Goal: Communication & Community: Share content

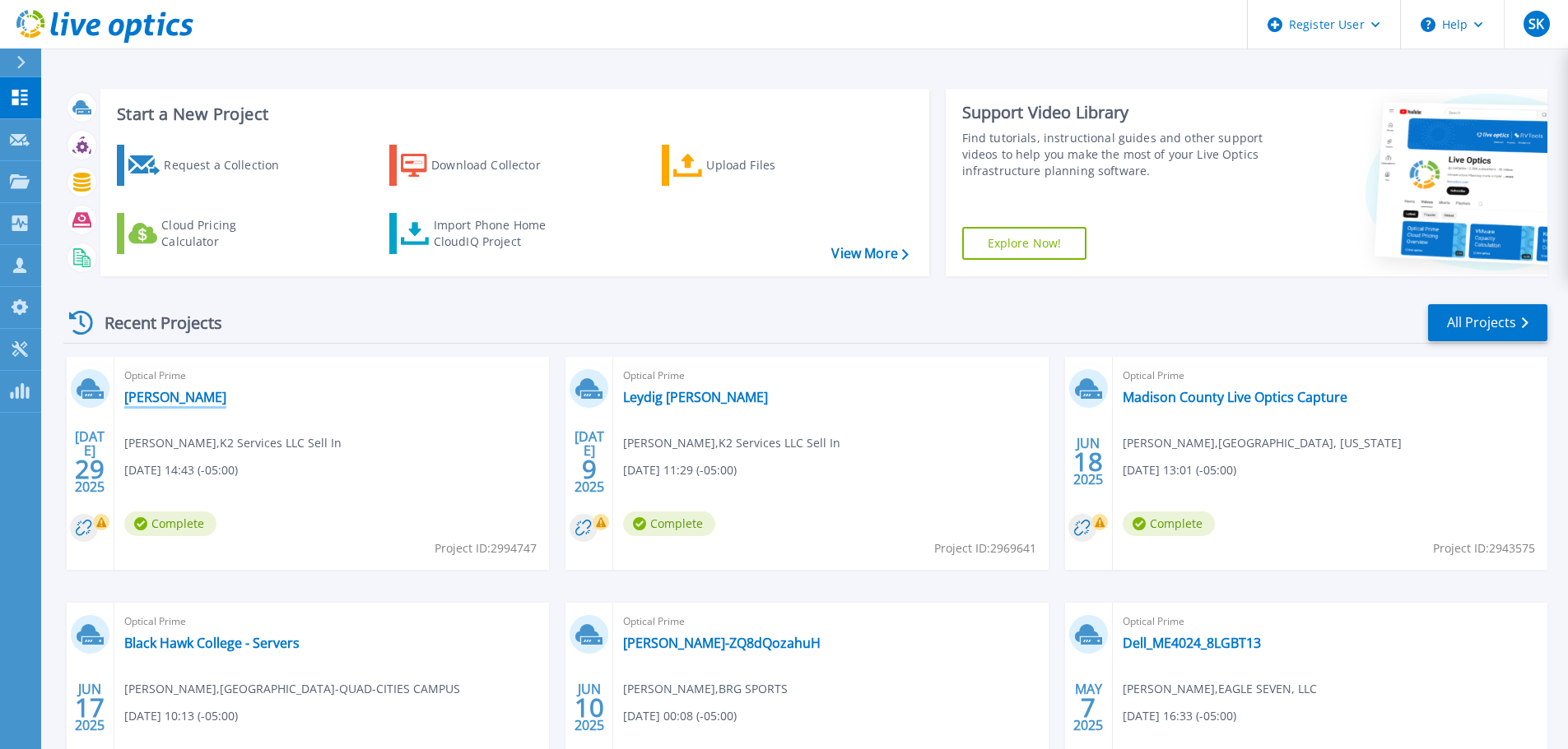
click at [191, 402] on link "[PERSON_NAME]" at bounding box center [175, 397] width 102 height 16
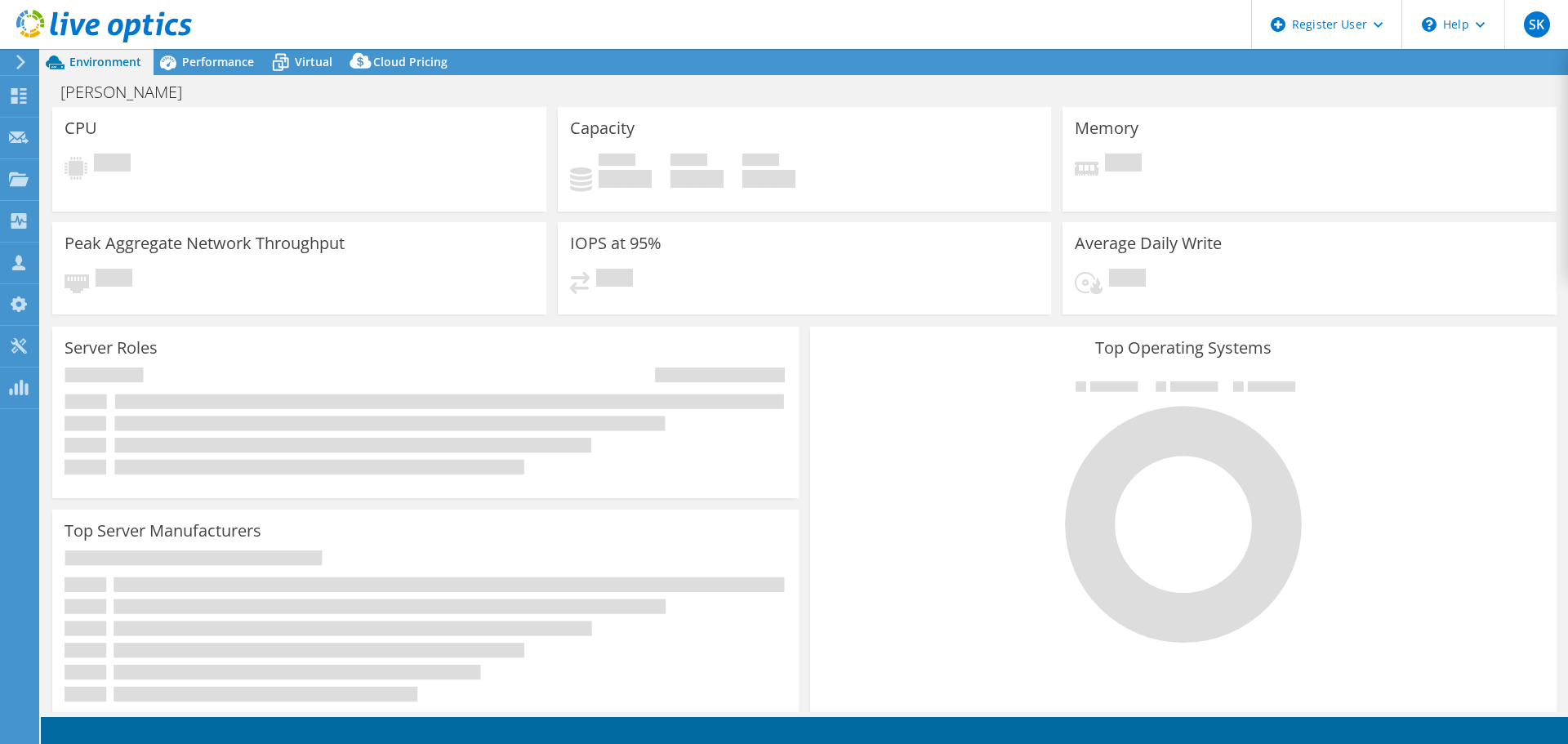
select select "USD"
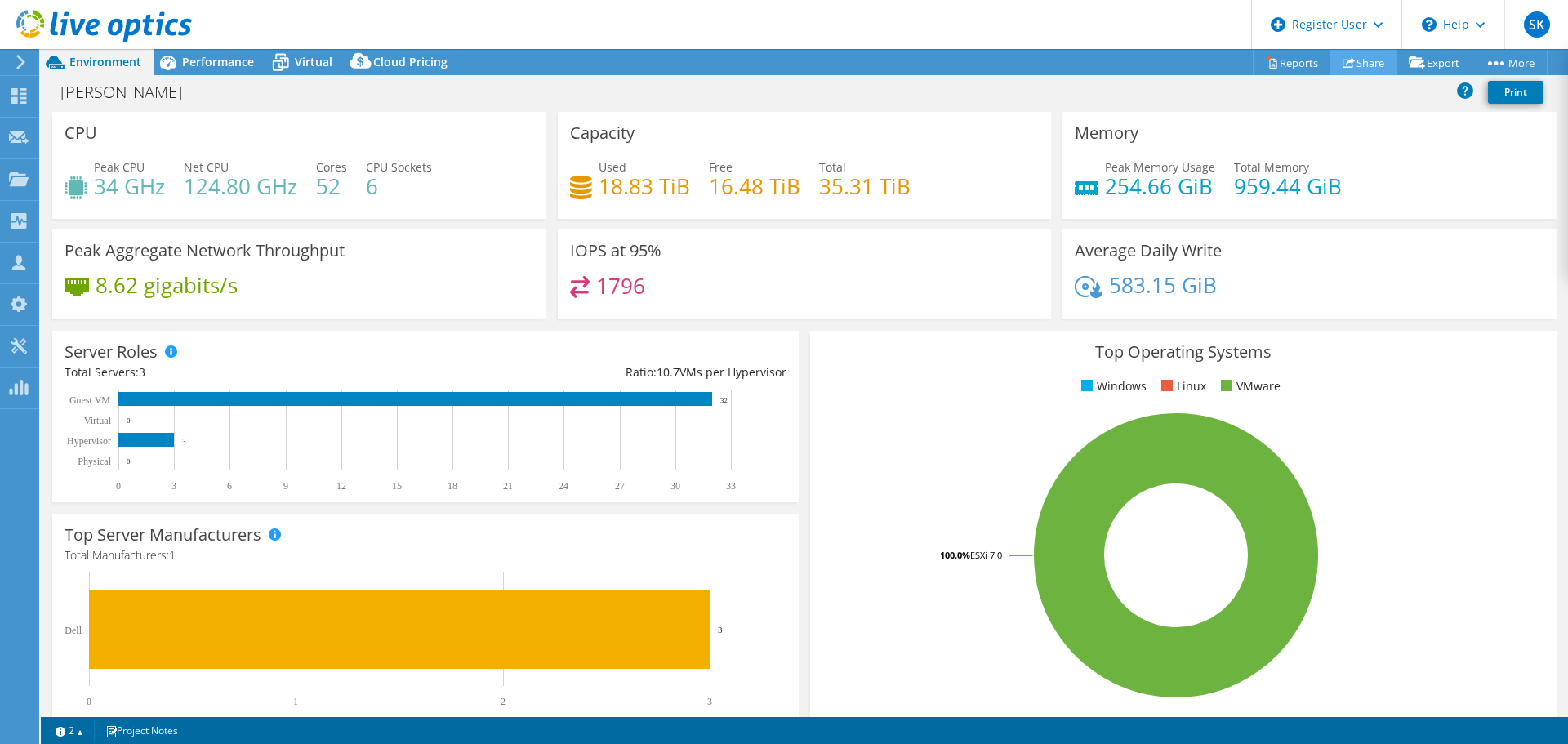
click at [1360, 61] on link "Share" at bounding box center [1364, 63] width 67 height 25
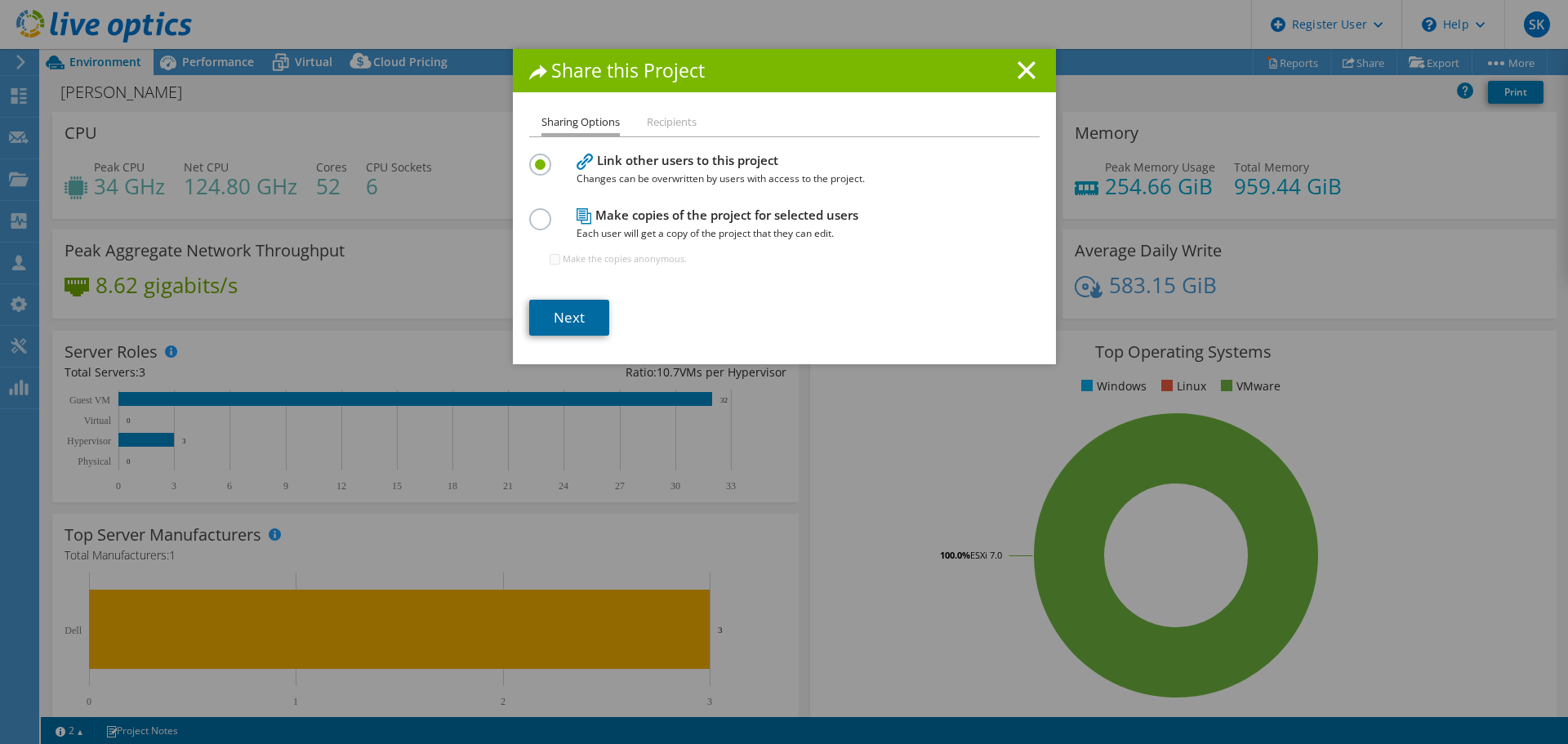
click at [538, 307] on link "Next" at bounding box center [569, 318] width 80 height 36
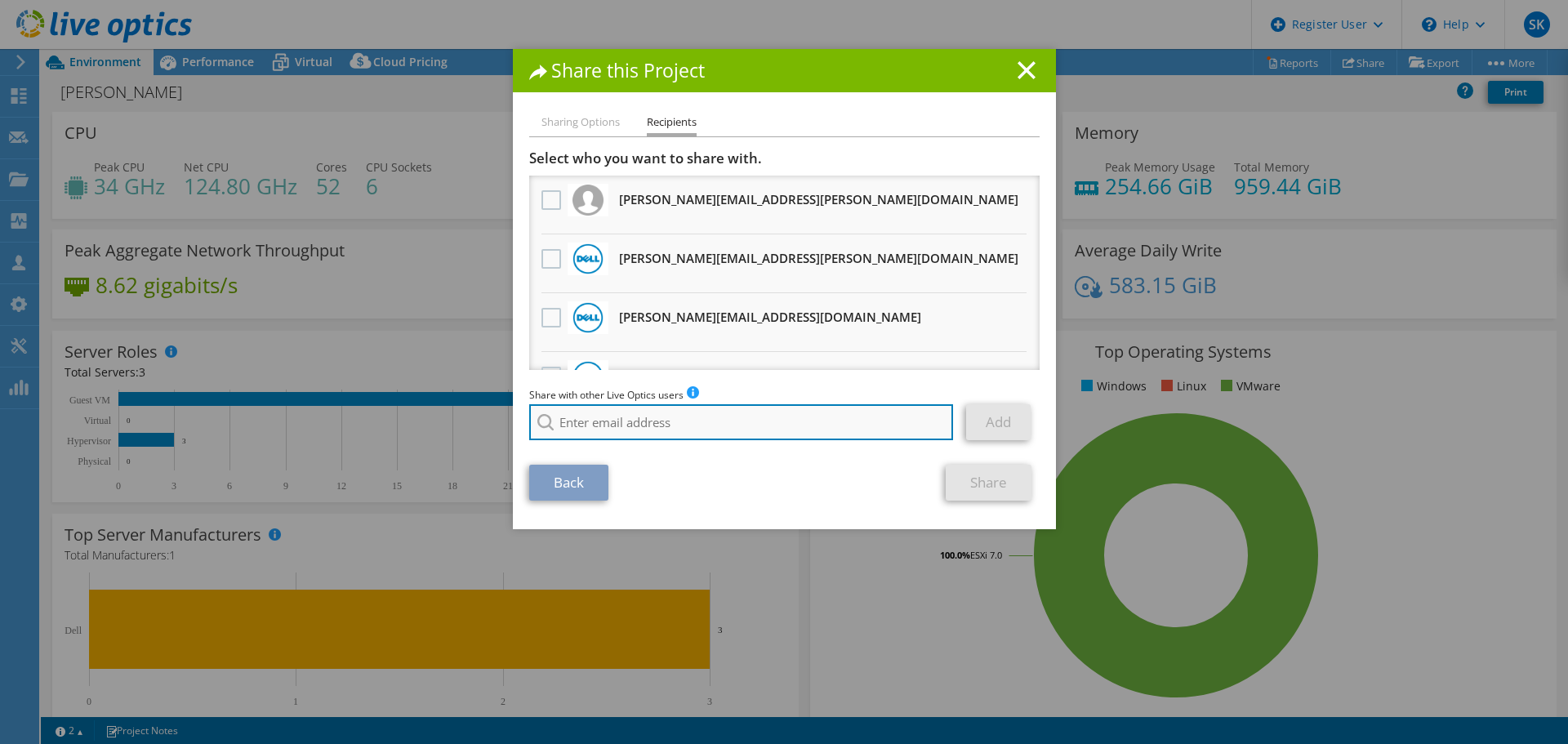
click at [623, 411] on input "search" at bounding box center [742, 422] width 425 height 36
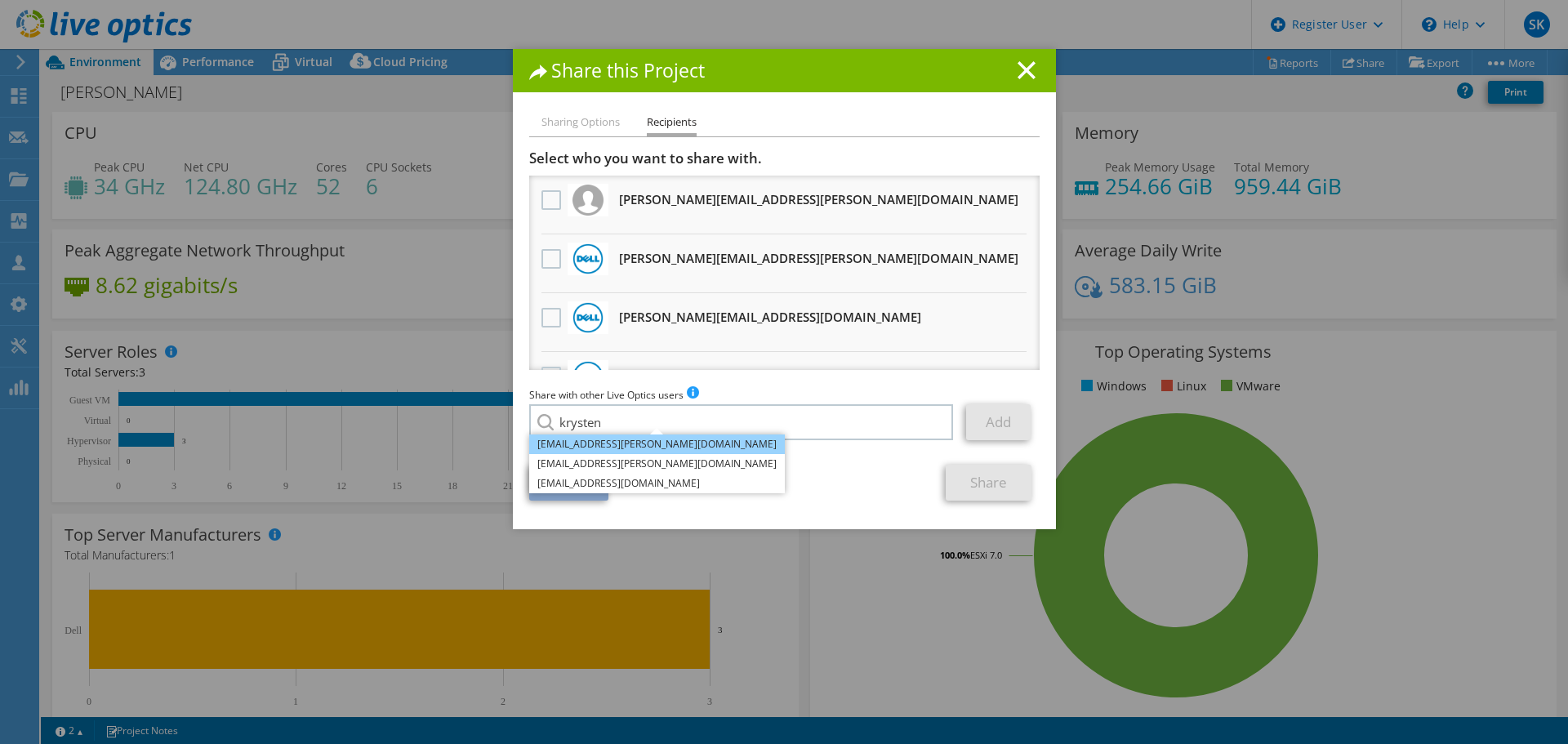
click at [642, 448] on li "Krysten.Adams@Dell.com" at bounding box center [657, 445] width 255 height 20
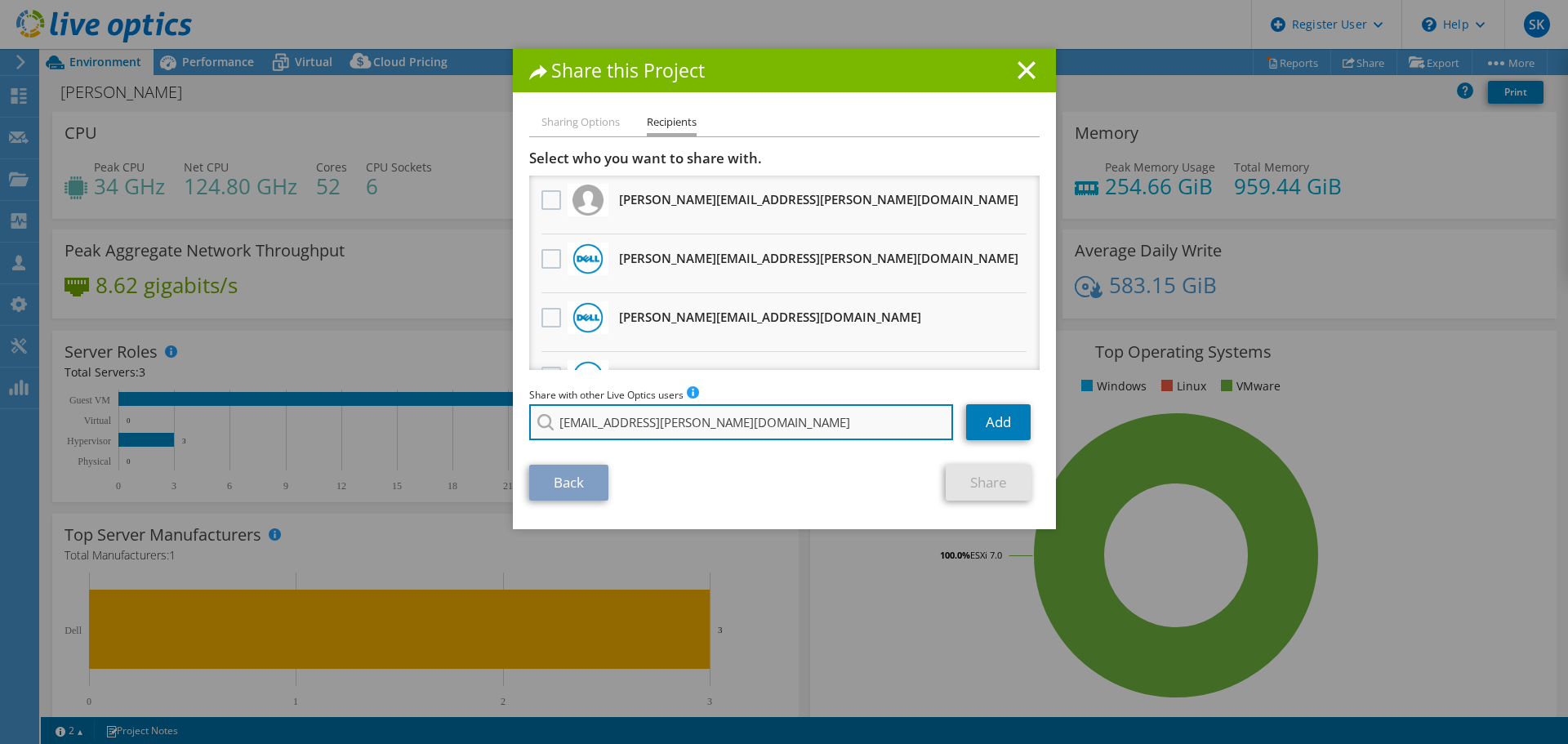
click at [857, 432] on input "Krysten.Adams@Dell.com" at bounding box center [742, 422] width 425 height 36
type input "Krysten.Adams@Dell.com"
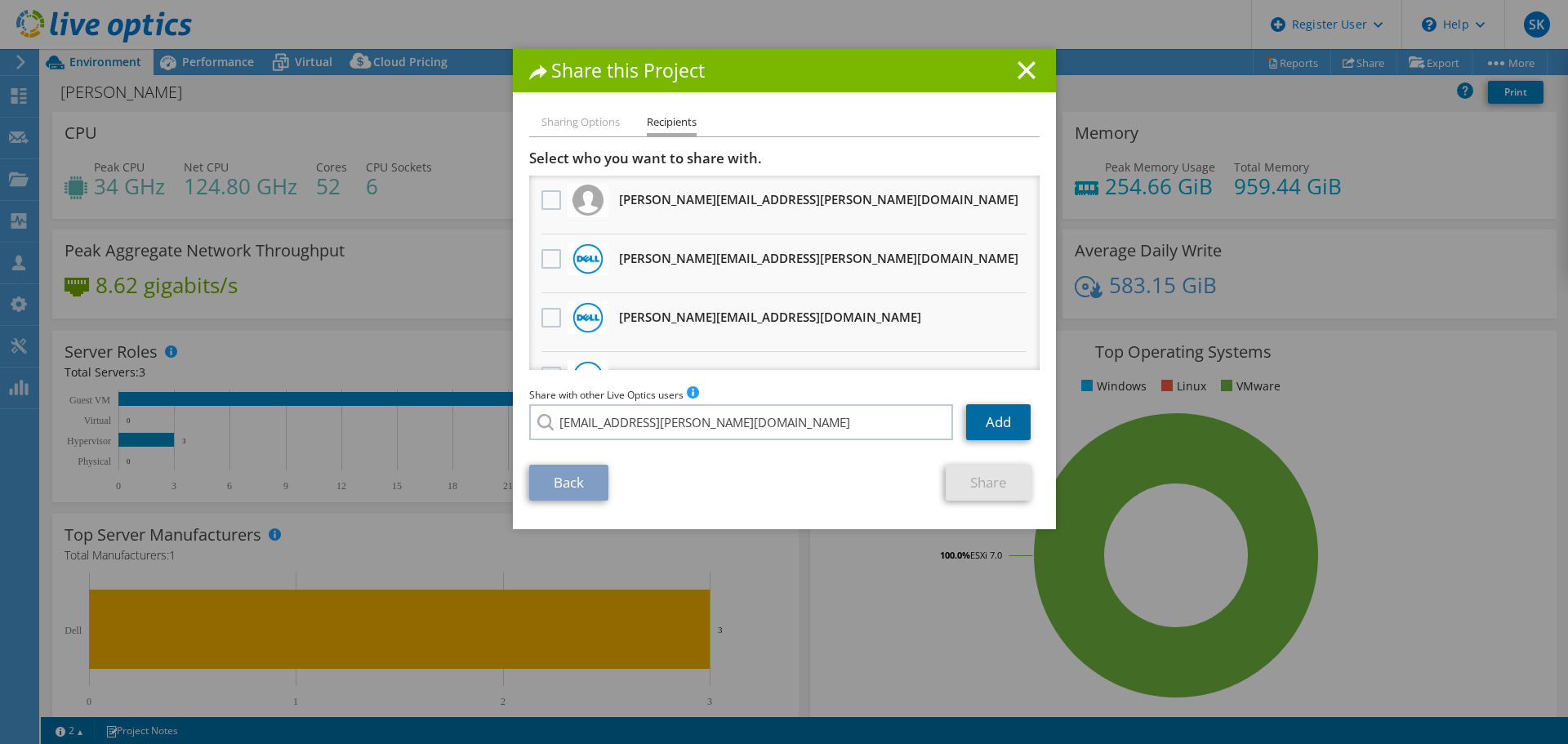
click at [975, 429] on link "Add" at bounding box center [998, 422] width 65 height 36
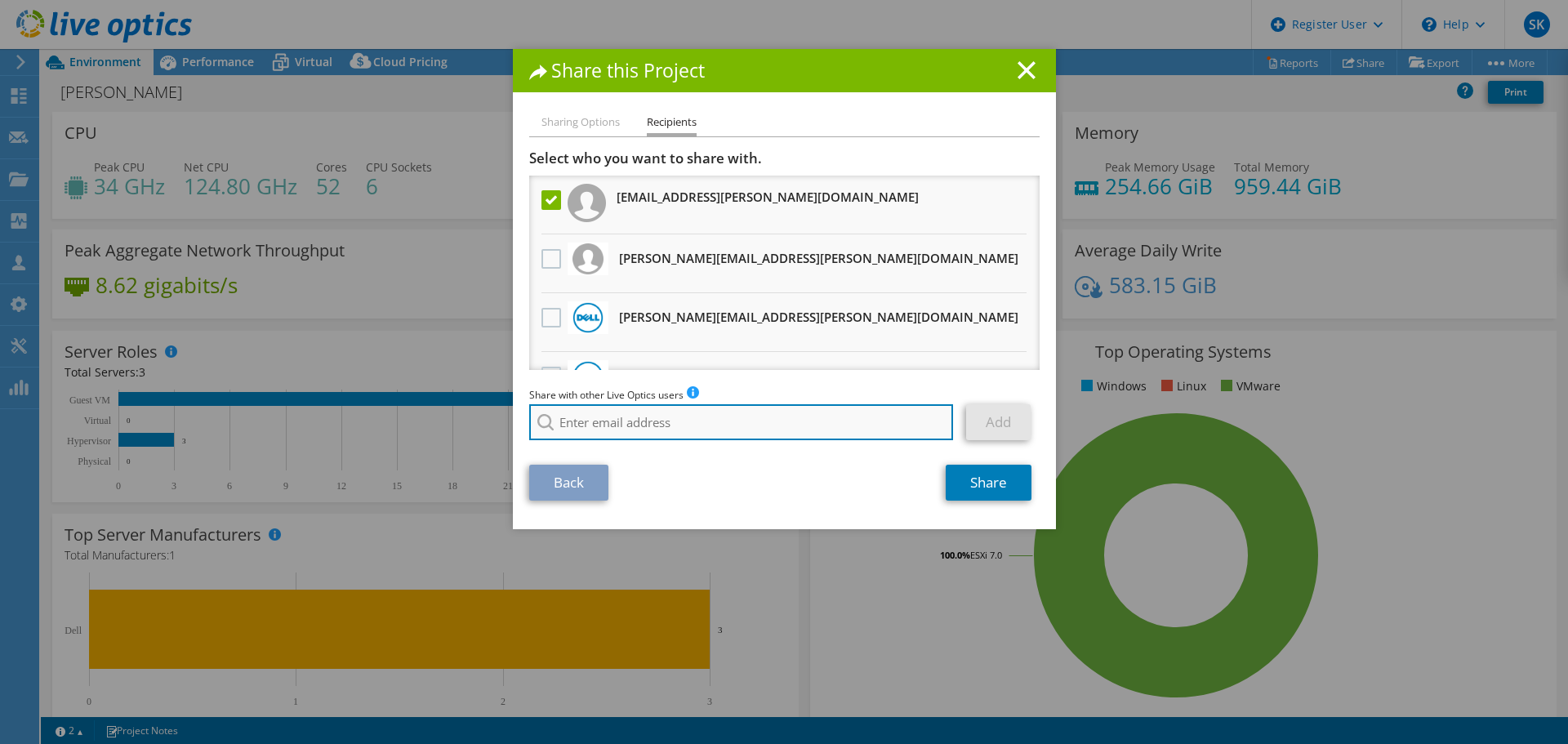
click at [787, 429] on input "search" at bounding box center [742, 422] width 425 height 36
type input "a"
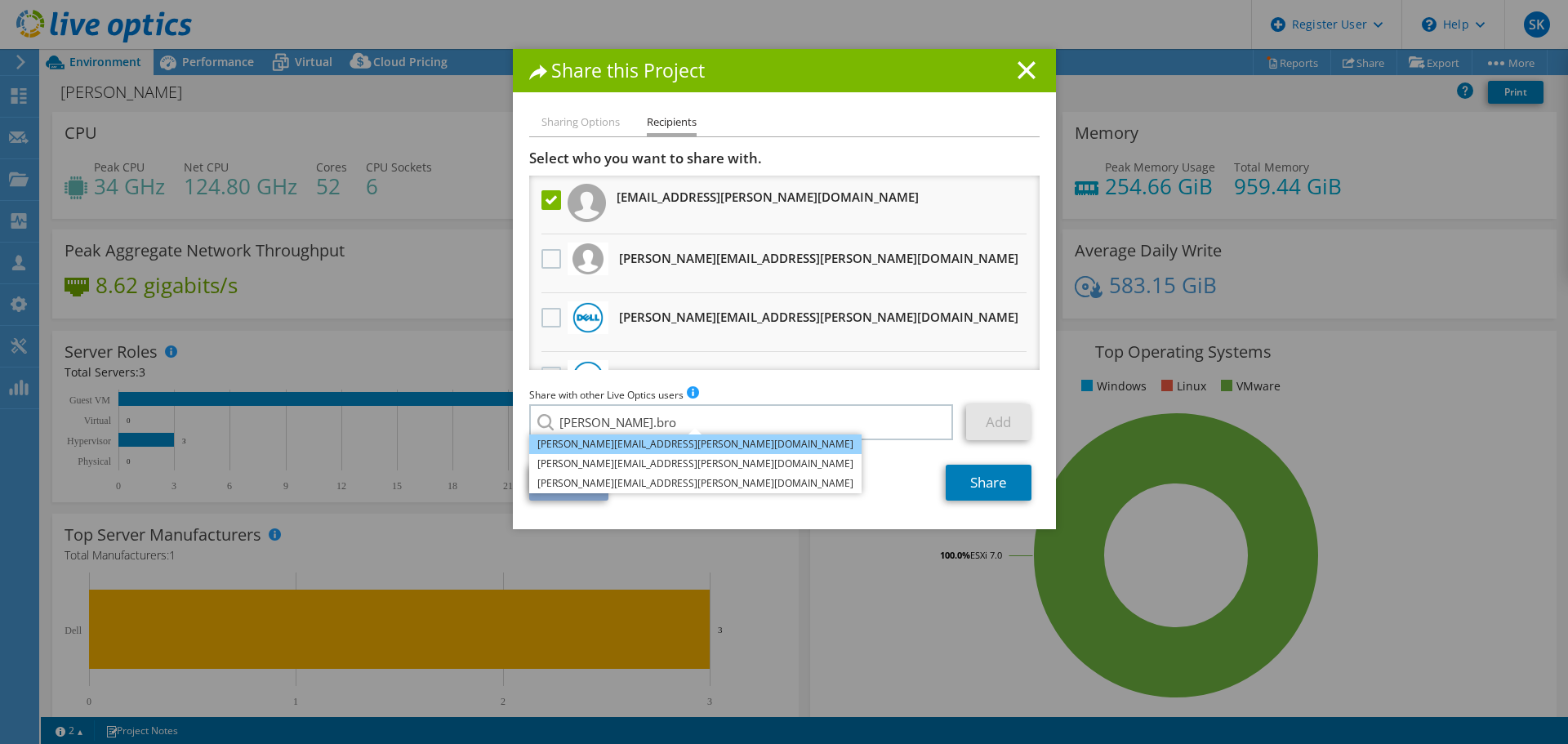
click at [690, 450] on li "Nicholas.Brocato@dell.com" at bounding box center [695, 445] width 332 height 20
type input "Nicholas.Brocato@dell.com"
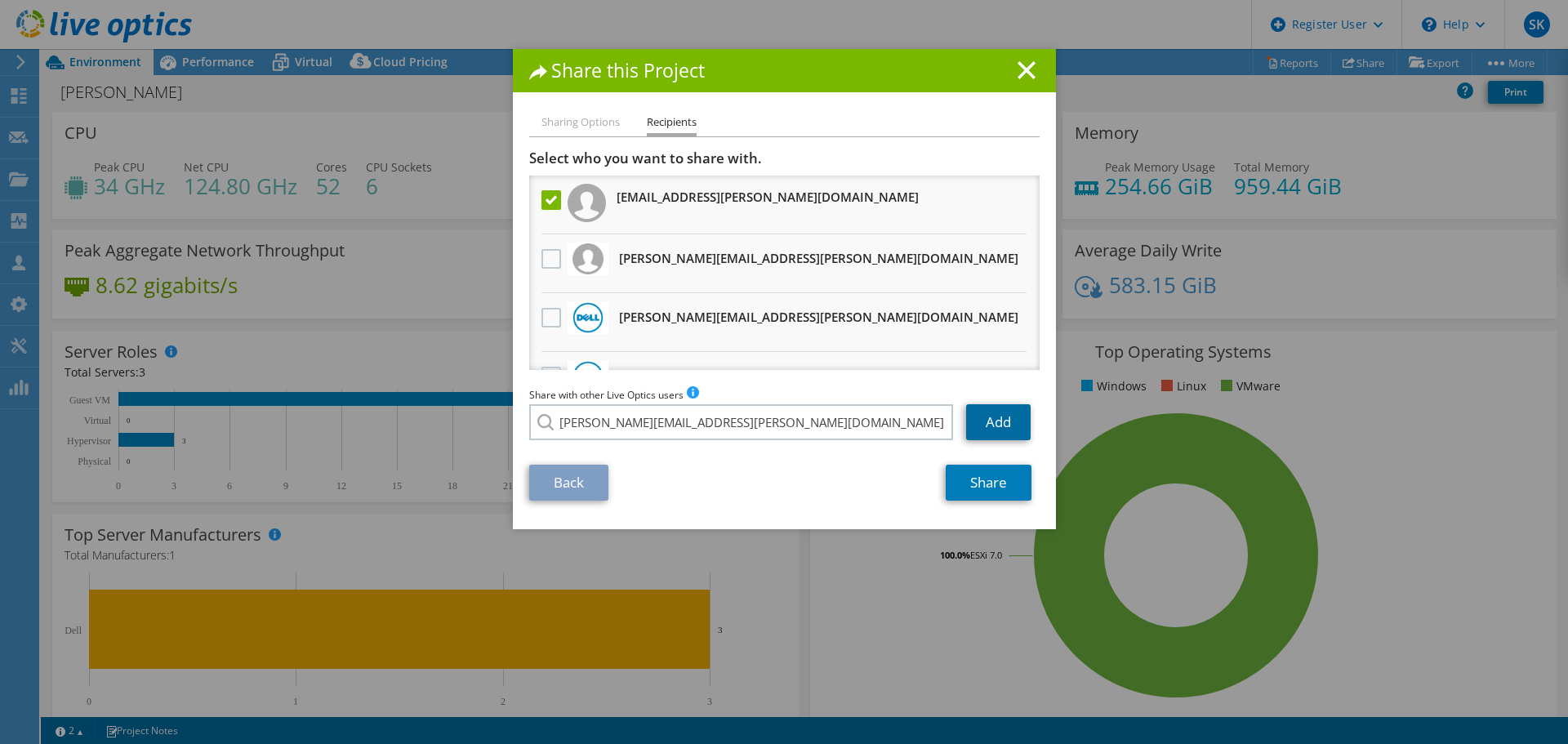
click at [974, 415] on link "Add" at bounding box center [998, 422] width 65 height 36
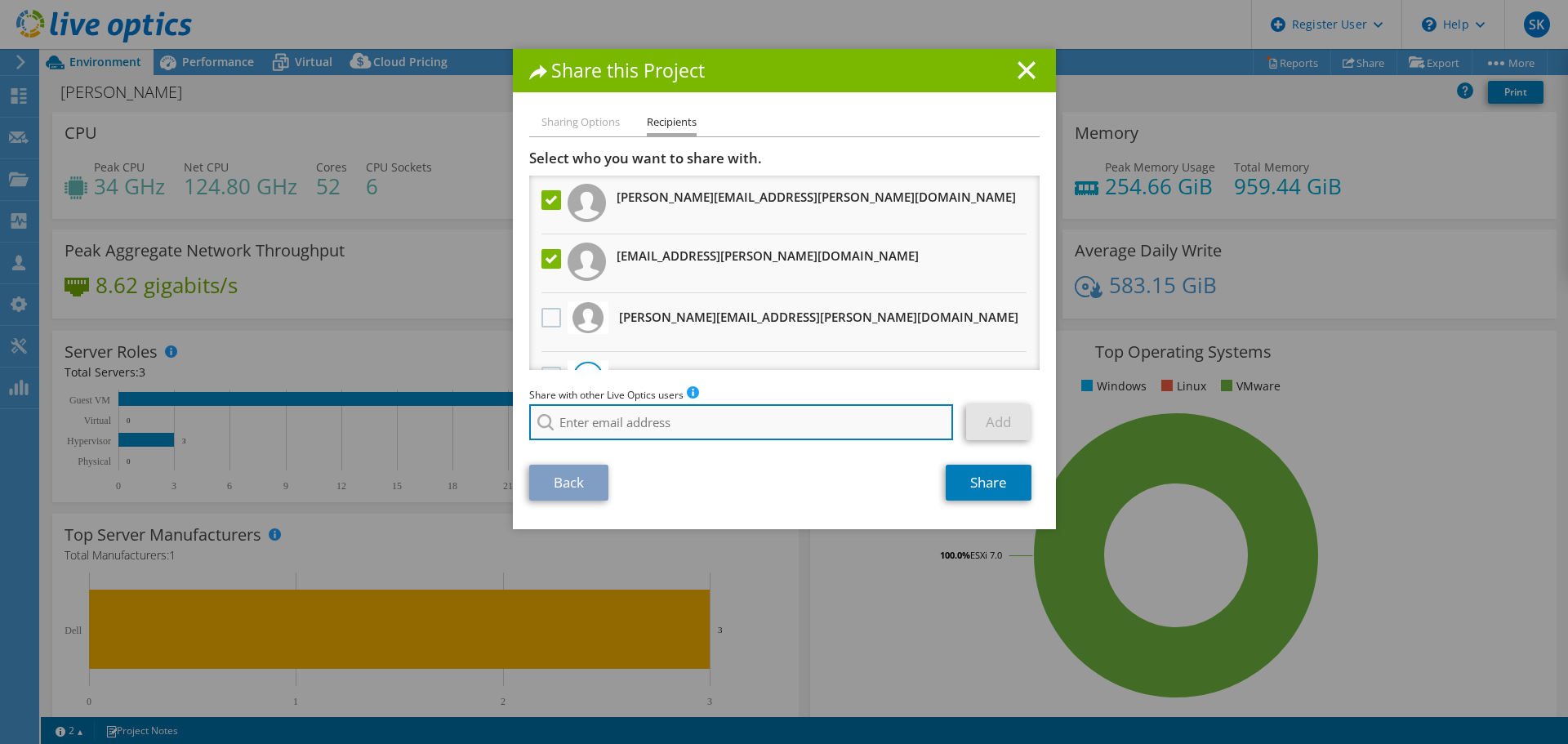
click at [643, 408] on input "search" at bounding box center [742, 422] width 425 height 36
type input "abrial.evans"
drag, startPoint x: 609, startPoint y: 414, endPoint x: 507, endPoint y: 417, distance: 102.0
click at [513, 417] on div "Sharing Options Recipients Link other users to this project Changes can be over…" at bounding box center [784, 321] width 543 height 417
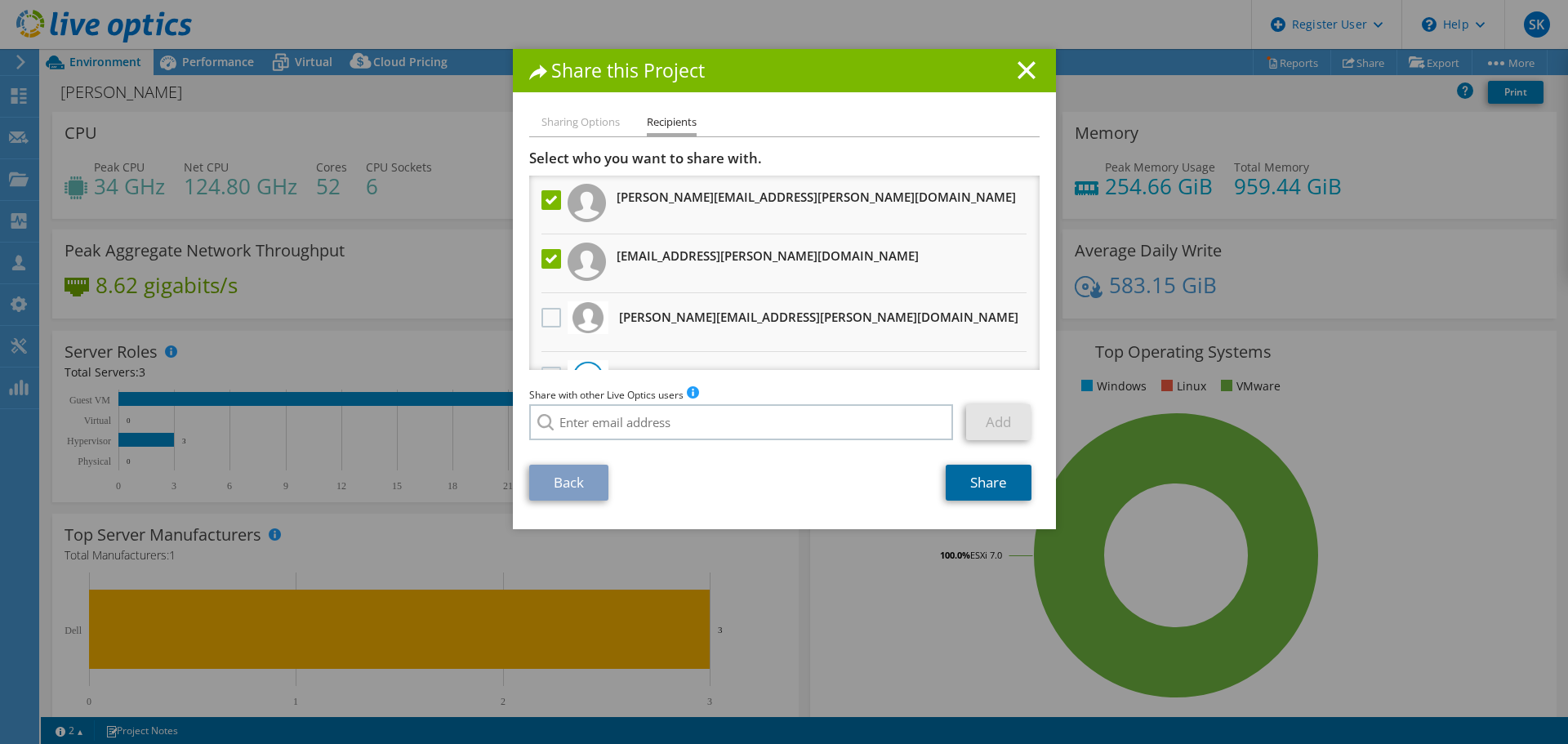
click at [968, 501] on link "Share" at bounding box center [989, 483] width 86 height 36
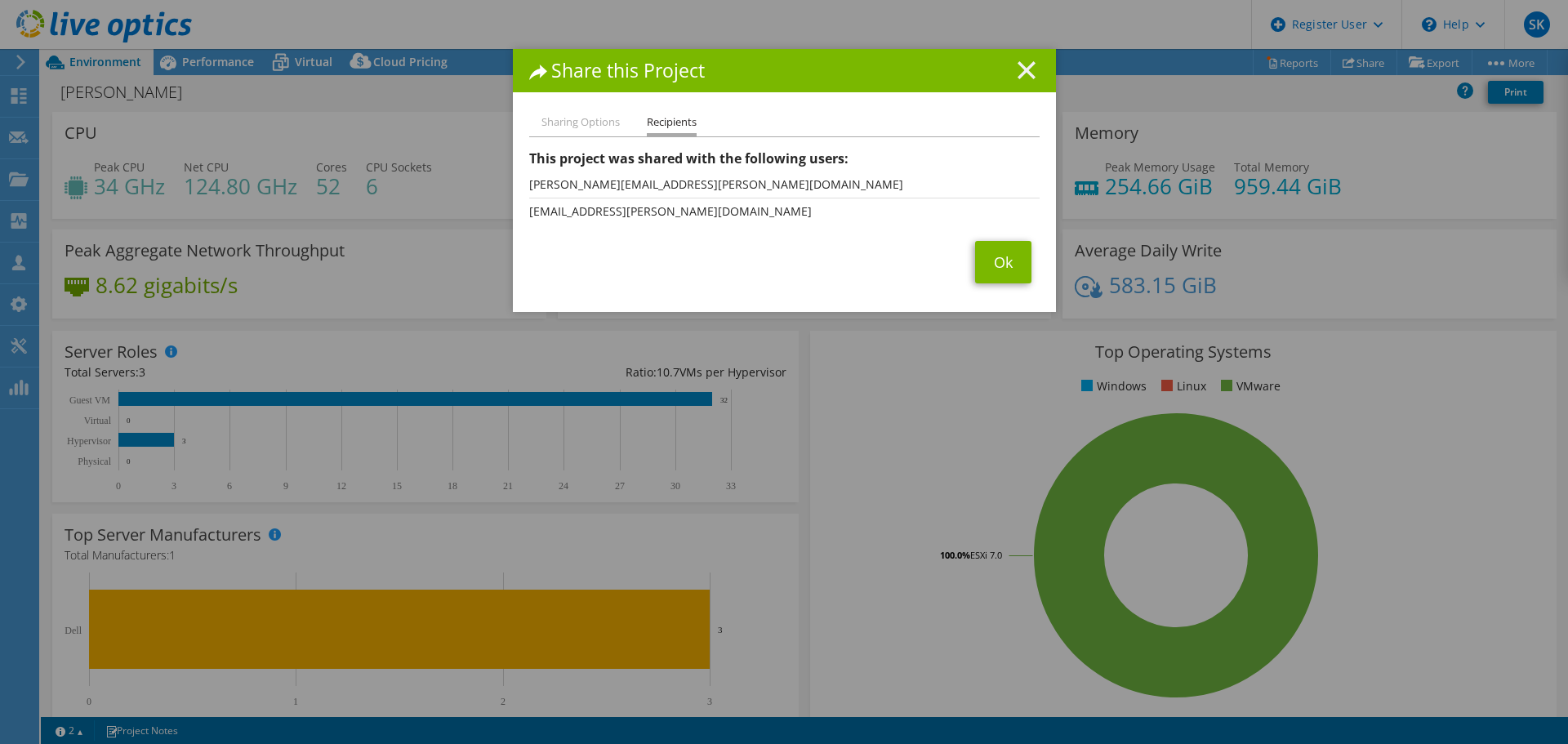
click at [1016, 61] on div "Share this Project" at bounding box center [784, 71] width 543 height 43
click at [1020, 63] on icon at bounding box center [1027, 70] width 18 height 18
